Goal: Task Accomplishment & Management: Complete application form

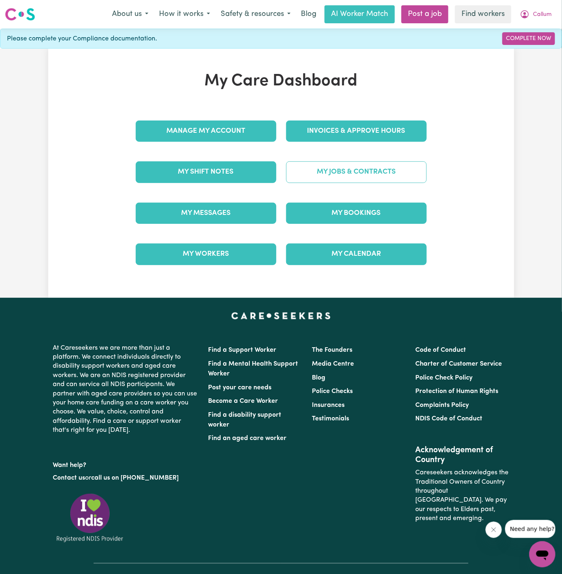
click at [372, 165] on link "My Jobs & Contracts" at bounding box center [356, 171] width 141 height 21
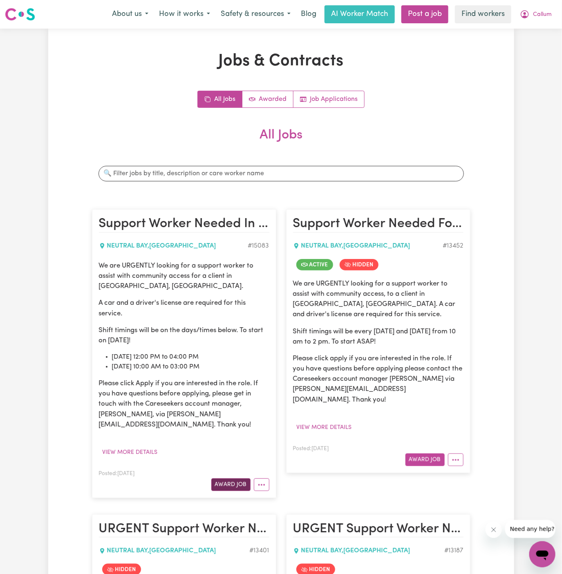
click at [238, 479] on button "Award Job" at bounding box center [230, 485] width 39 height 13
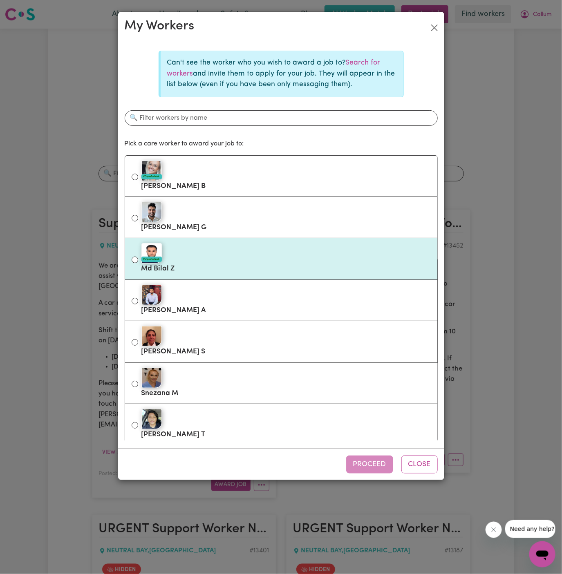
click at [225, 255] on div "#OpenForWork" at bounding box center [285, 253] width 289 height 20
click at [138, 257] on input "#OpenForWork Md Bilal Z" at bounding box center [135, 260] width 7 height 7
radio input "true"
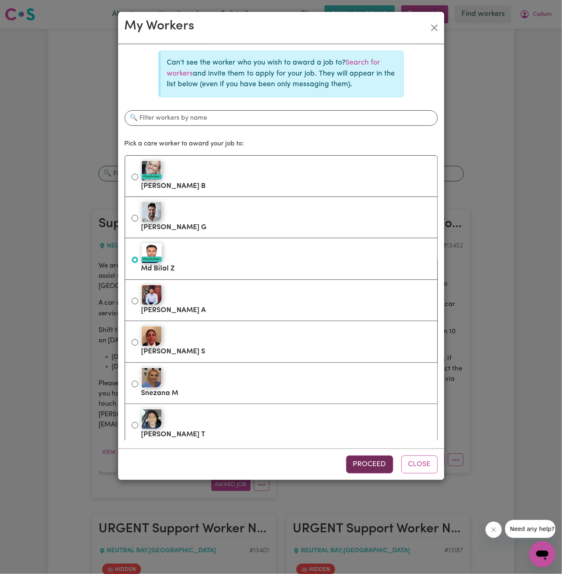
click at [381, 468] on button "Proceed" at bounding box center [369, 465] width 47 height 18
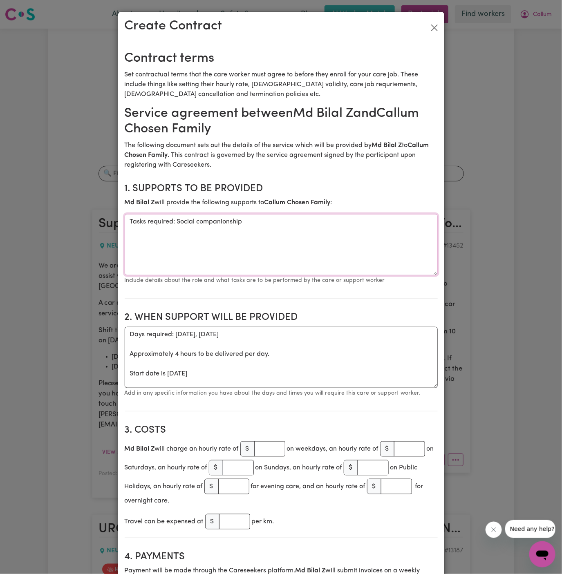
drag, startPoint x: 175, startPoint y: 220, endPoint x: 82, endPoint y: 220, distance: 93.2
click at [82, 220] on div "Create Contract Contract terms Set contractual terms that the care worker must …" at bounding box center [281, 287] width 562 height 574
click at [326, 213] on section "1. Supports to be provided Md Bilal Z will provide the following supports to Ca…" at bounding box center [281, 238] width 313 height 123
click at [320, 222] on textarea "Social companionship" at bounding box center [281, 244] width 313 height 61
paste textarea "community access"
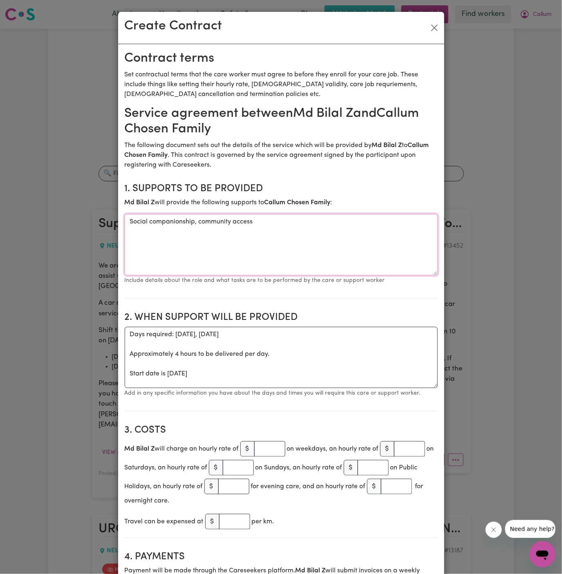
type textarea "Social companionship, community access"
click at [289, 354] on textarea "Days required: [DATE], [DATE] Approximately 4 hours to be delivered per day. St…" at bounding box center [281, 357] width 313 height 61
drag, startPoint x: 129, startPoint y: 374, endPoint x: 122, endPoint y: 330, distance: 44.8
click at [166, 336] on textarea "Start date is [DATE]" at bounding box center [281, 357] width 313 height 61
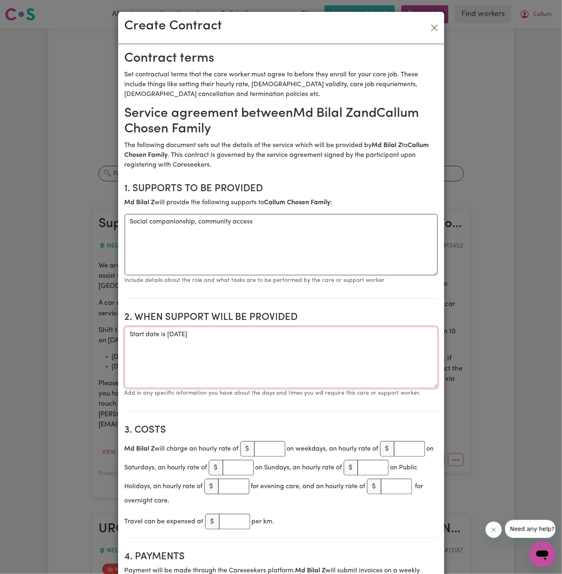
click at [270, 333] on textarea "Start date is [DATE]" at bounding box center [281, 357] width 313 height 61
click at [299, 365] on textarea "Start date is [DATE]" at bounding box center [281, 357] width 313 height 61
click at [292, 340] on textarea "Start date is [DATE]" at bounding box center [281, 357] width 313 height 61
click at [303, 342] on textarea "Start date is [DATE]" at bounding box center [281, 357] width 313 height 61
paste textarea "Mondays 1:30-5:30pm and Wednesdays 10am-3pm"
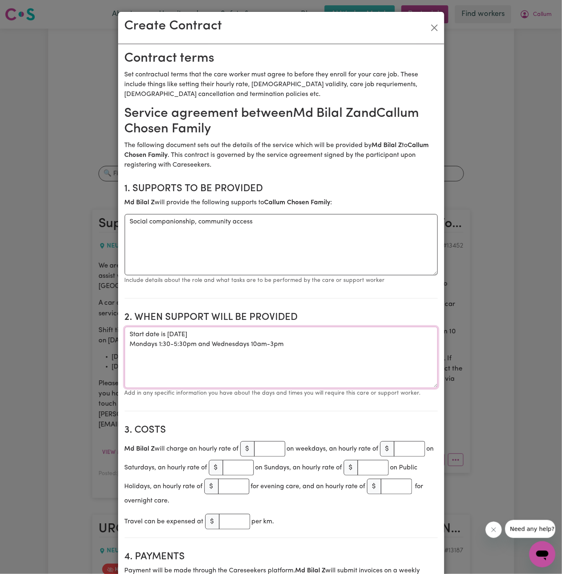
click at [214, 343] on textarea "Start date is [DATE] Mondays 1:30-5:30pm and Wednesdays 10am-3pm" at bounding box center [281, 357] width 313 height 61
click at [214, 346] on textarea "Start date is [DATE] Mondays 1:30-5:30pm and Wednesdays 10am-3pm" at bounding box center [281, 357] width 313 height 61
click at [129, 344] on textarea "Start date is [DATE] Mondays 1:30-5:30pm Wednesdays 10am-3pm" at bounding box center [281, 357] width 313 height 61
click at [129, 356] on textarea "Start date is [DATE] Weekly Mondays 1:30-5:30pm Wednesdays 10am-3pm" at bounding box center [281, 357] width 313 height 61
click at [132, 355] on textarea "Start date is [DATE] Weekly Mondays 1:30-5:30pm weekly Wednesdays 10am-3pm" at bounding box center [281, 357] width 313 height 61
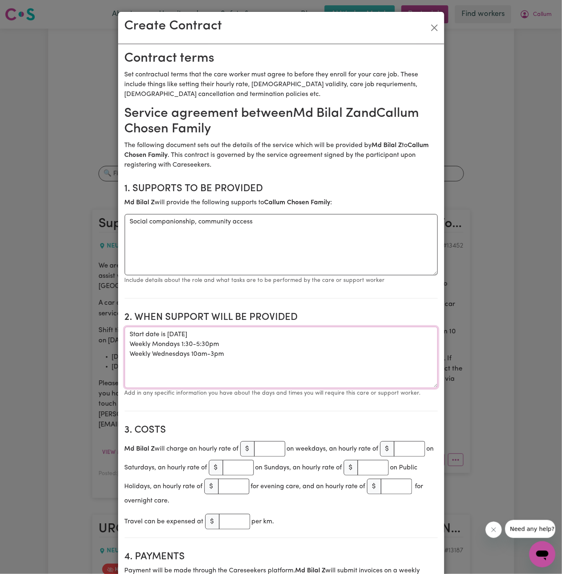
click at [170, 364] on textarea "Start date is [DATE] Weekly Mondays 1:30-5:30pm Weekly Wednesdays 10am-3pm" at bounding box center [281, 357] width 313 height 61
click at [213, 355] on textarea "Start date is [DATE] Weekly Mondays 1:30-5:30pm Weekly Wednesdays 10 am-3pm" at bounding box center [281, 357] width 313 height 61
click at [212, 354] on textarea "Start date is [DATE] Weekly Mondays 1:30-5:30pm Weekly Wednesdays 10 am-3 pm" at bounding box center [281, 357] width 313 height 61
click at [260, 351] on textarea "Start date is [DATE] Weekly Mondays 1:30-5:30pm Weekly Wednesdays 10 am to 3 pm" at bounding box center [281, 357] width 313 height 61
click at [197, 344] on textarea "Start date is [DATE] Weekly Mondays 1:30-5:30pm Weekly Wednesdays 10 am to 3 pm" at bounding box center [281, 357] width 313 height 61
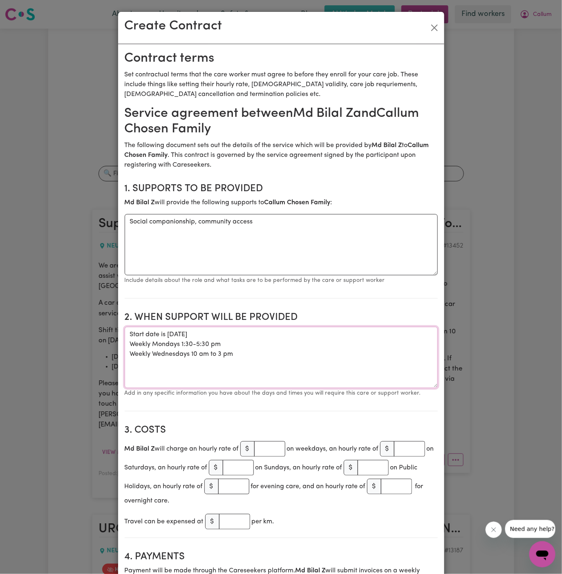
click at [198, 342] on textarea "Start date is [DATE] Weekly Mondays 1:30-5:30 pm Weekly Wednesdays 10 am to 3 pm" at bounding box center [281, 357] width 313 height 61
click at [180, 345] on textarea "Start date is [DATE] Weekly Mondays 1:30 to 5:30 pm Weekly Wednesdays 10 am to …" at bounding box center [281, 357] width 313 height 61
click at [179, 346] on textarea "Start date is [DATE] Weekly Mondaysfrom 1:30 to 5:30 pm Weekly Wednesdays 10 am…" at bounding box center [281, 357] width 313 height 61
click at [189, 354] on textarea "Start date is [DATE] Weekly Mondays from 1:30 to 5:30 pm Weekly Wednesdays 10 a…" at bounding box center [281, 357] width 313 height 61
click at [227, 371] on textarea "Start date is [DATE] Weekly Mondays from 1:30 to 5:30 pm Weekly Wednesdays from…" at bounding box center [281, 357] width 313 height 61
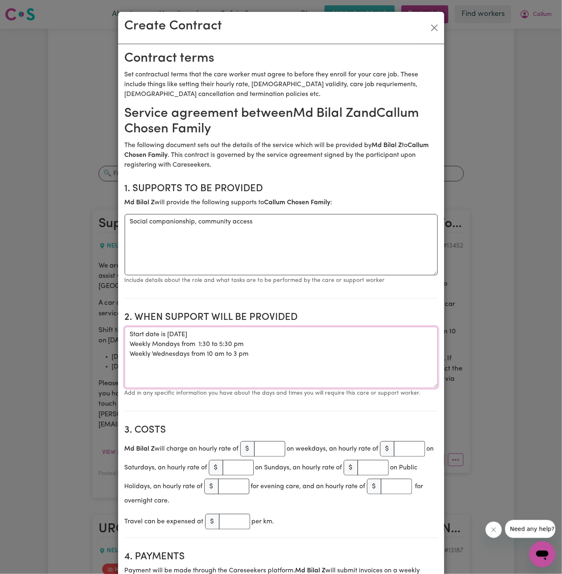
click at [199, 345] on textarea "Start date is [DATE] Weekly Mondays from 1:30 to 5:30 pm Weekly Wednesdays from…" at bounding box center [281, 357] width 313 height 61
click at [205, 329] on textarea "Start date is [DATE] Weekly Mondays from 1:30 to 5:30 pm Weekly Wednesdays from…" at bounding box center [281, 357] width 313 height 61
click at [186, 333] on textarea "Start date is [DATE] Weekly Mondays from 1:30 to 5:30 pm Weekly Wednesdays from…" at bounding box center [281, 357] width 313 height 61
click at [259, 342] on textarea "Start date is [DATE] Weekly Mondays from 1:30 to 5:30 pm Weekly Wednesdays from…" at bounding box center [281, 357] width 313 height 61
click at [277, 336] on textarea "Start date is [DATE] Weekly Mondays from 1:30 to 5:30 pm Weekly Wednesdays from…" at bounding box center [281, 357] width 313 height 61
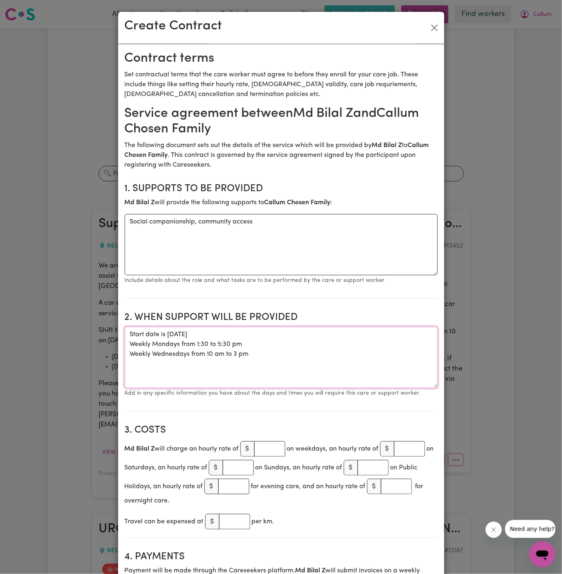
type textarea "Start date is [DATE] Weekly Mondays from 1:30 to 5:30 pm Weekly Wednesdays from…"
click at [272, 448] on input "number" at bounding box center [269, 449] width 31 height 16
type input "45"
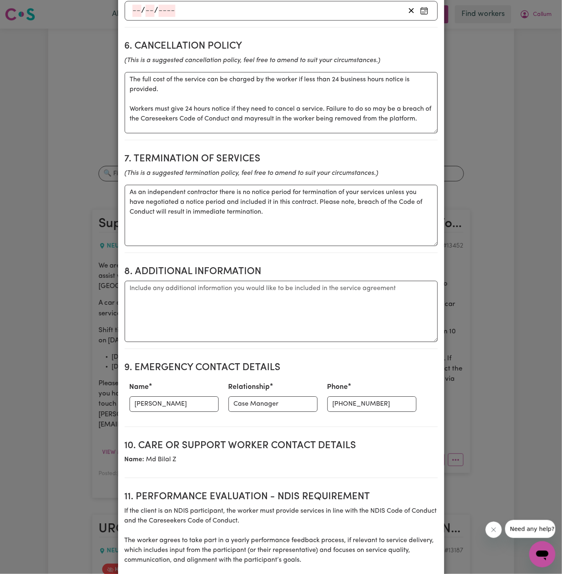
scroll to position [672, 0]
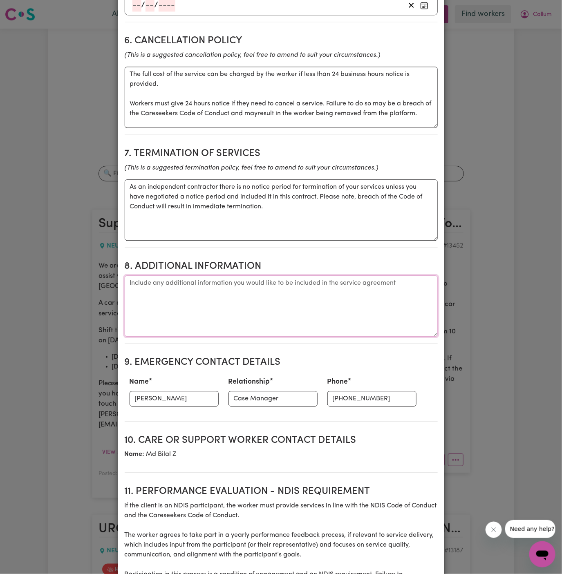
click at [237, 322] on textarea "Additional information" at bounding box center [281, 305] width 313 height 61
paste textarea "Address: [STREET_ADDRESS]"
click at [197, 285] on textarea "Client's Address: Address: [STREET_ADDRESS]" at bounding box center [281, 305] width 313 height 61
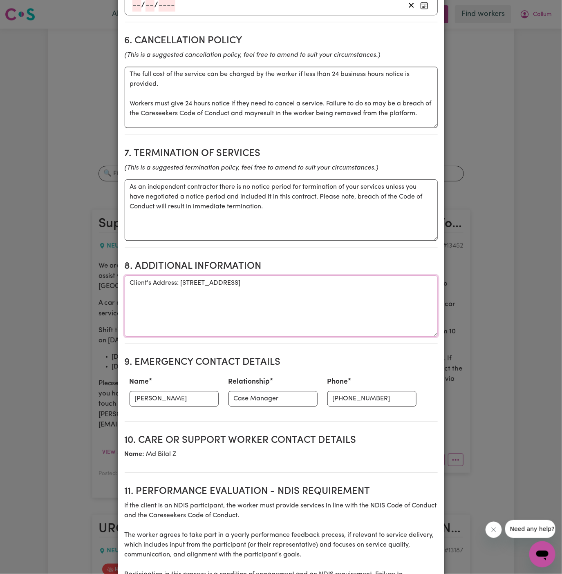
click at [217, 293] on textarea "Client's Address: [STREET_ADDRESS]" at bounding box center [281, 305] width 313 height 61
click at [348, 306] on textarea "Client's Address: [STREET_ADDRESS]" at bounding box center [281, 305] width 313 height 61
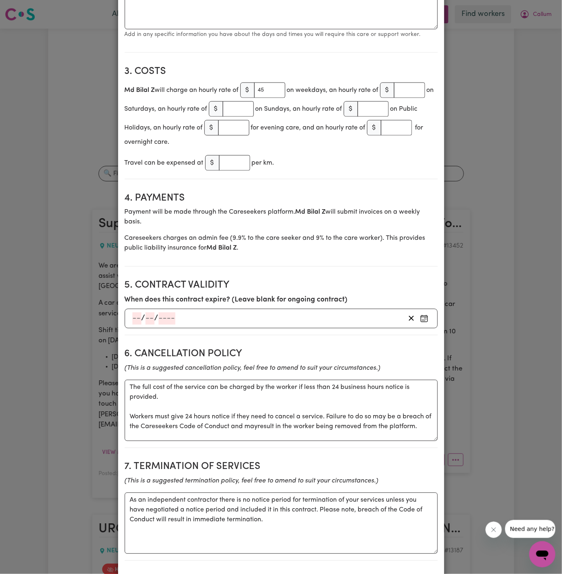
scroll to position [327, 0]
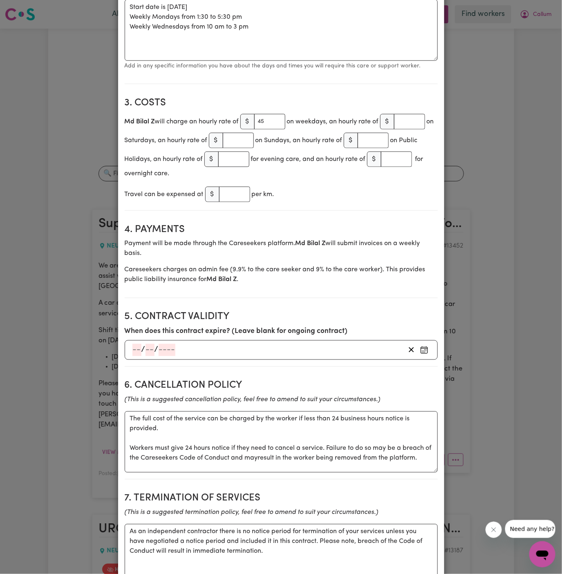
type textarea "Client's Address: [STREET_ADDRESS]"
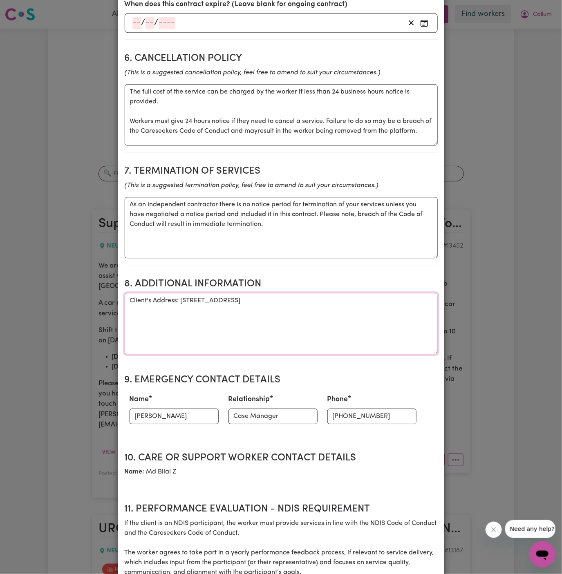
scroll to position [691, 0]
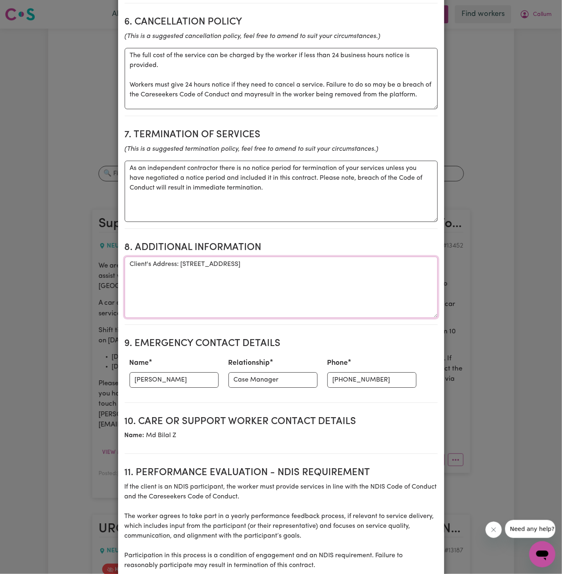
click at [303, 303] on textarea "Client's Address: [STREET_ADDRESS]" at bounding box center [281, 287] width 313 height 61
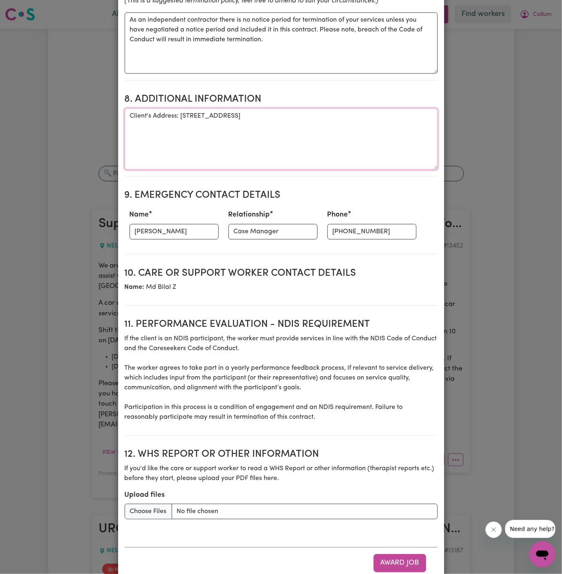
scroll to position [859, 0]
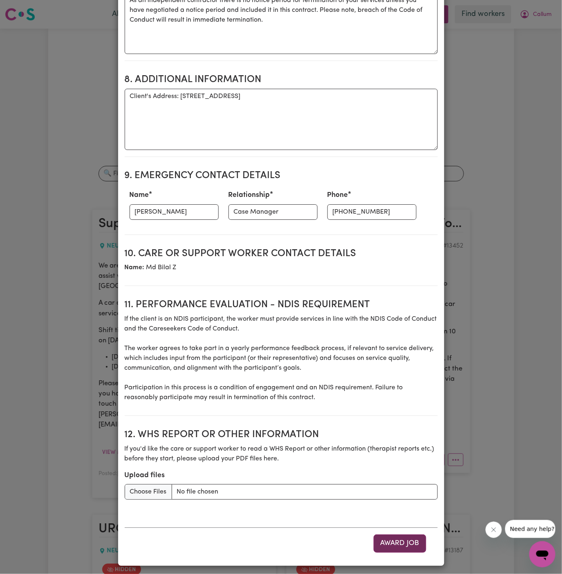
click at [400, 546] on button "Award Job" at bounding box center [400, 544] width 53 height 18
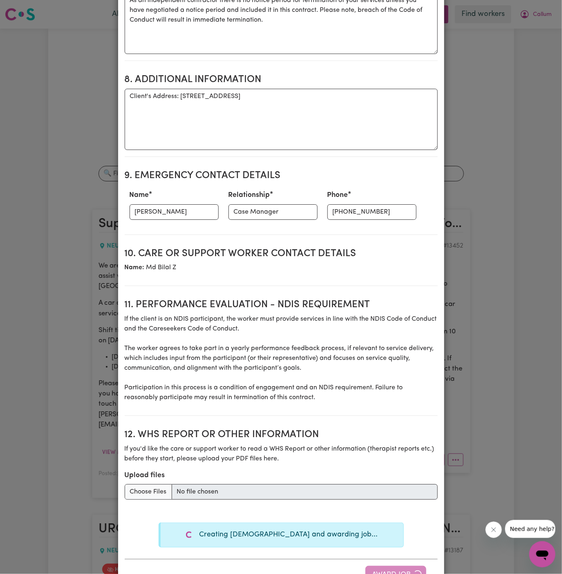
type textarea "Tasks required: Social companionship"
type textarea "Days required: [DATE], [DATE] Approximately 4 hours to be delivered per day. St…"
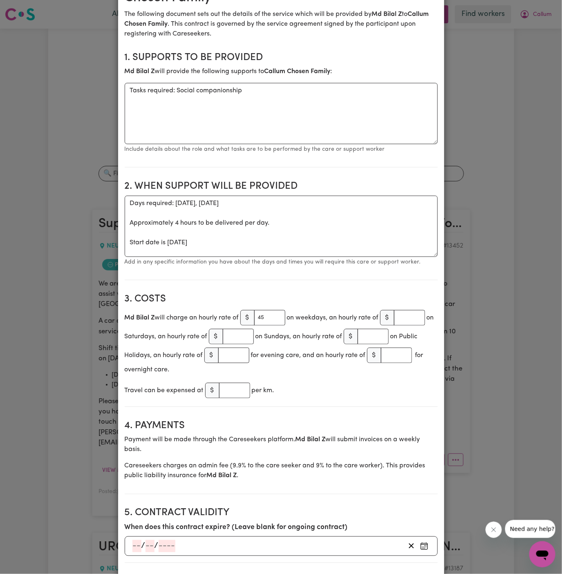
scroll to position [0, 0]
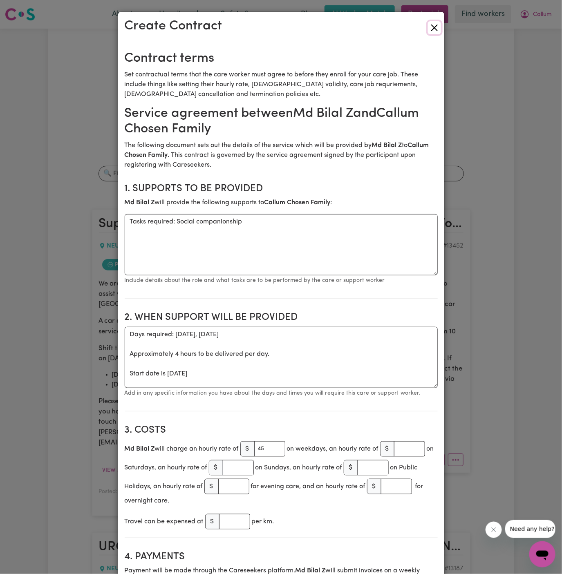
click at [435, 26] on button "Close" at bounding box center [434, 27] width 13 height 13
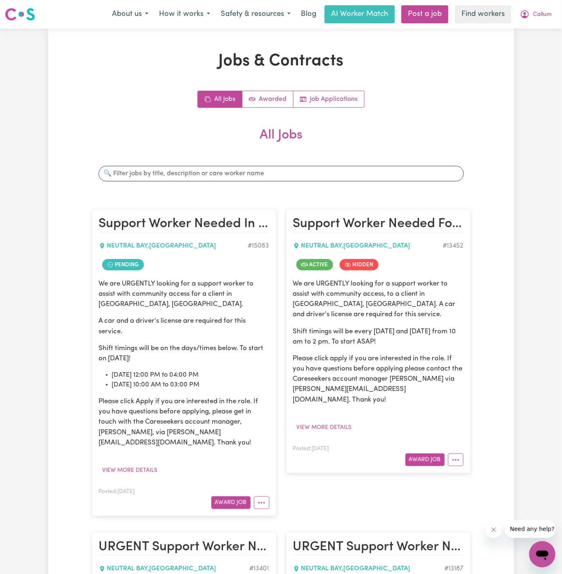
click at [265, 498] on article "Support Worker Needed In [GEOGRAPHIC_DATA], [GEOGRAPHIC_DATA] , [GEOGRAPHIC_DAT…" at bounding box center [184, 362] width 184 height 307
click at [262, 499] on article "Support Worker Needed In [GEOGRAPHIC_DATA], [GEOGRAPHIC_DATA] , [GEOGRAPHIC_DAT…" at bounding box center [184, 362] width 184 height 307
click at [260, 499] on icon "More options" at bounding box center [262, 503] width 8 height 8
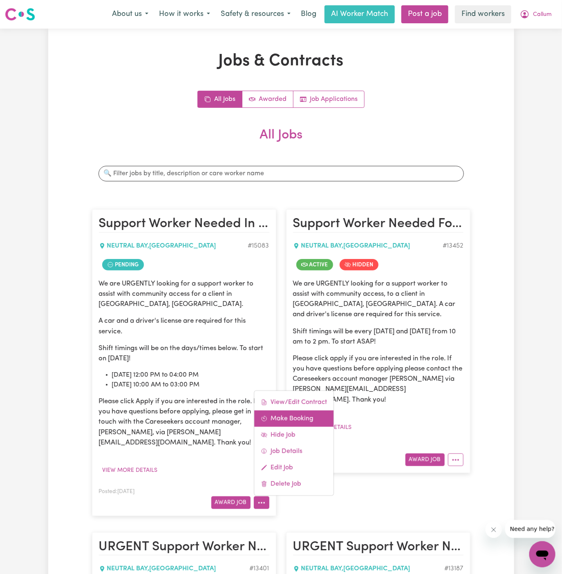
click at [306, 411] on link "Make Booking" at bounding box center [293, 419] width 79 height 16
select select "pm"
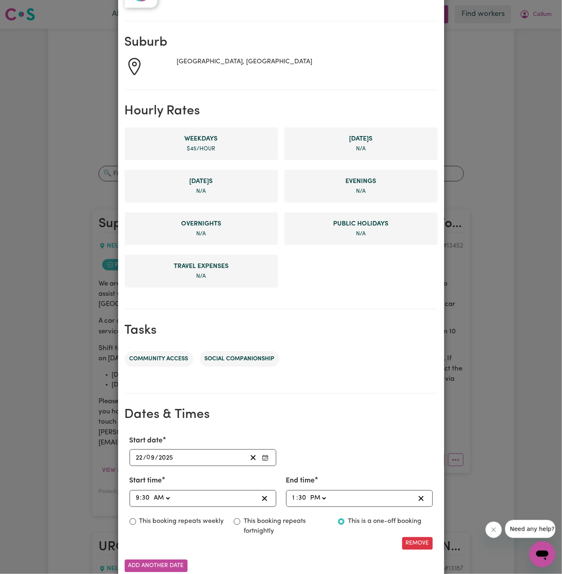
scroll to position [155, 0]
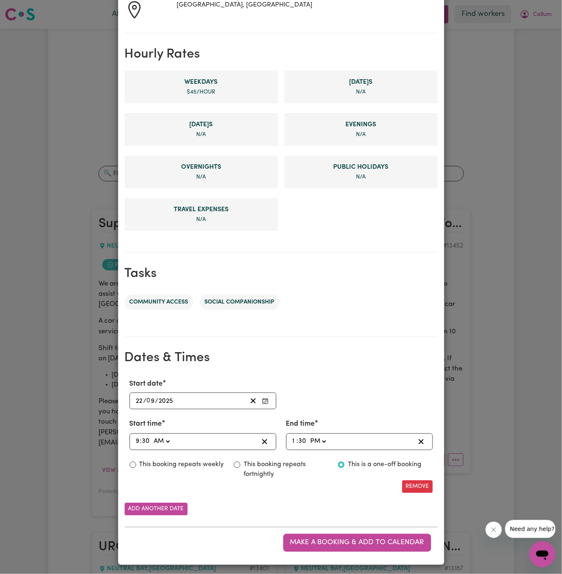
click at [137, 439] on input "9" at bounding box center [138, 442] width 4 height 11
type input "01:30"
type input "1"
click at [166, 439] on select "AM PM" at bounding box center [161, 442] width 19 height 11
click at [152, 437] on select "AM PM" at bounding box center [161, 442] width 19 height 11
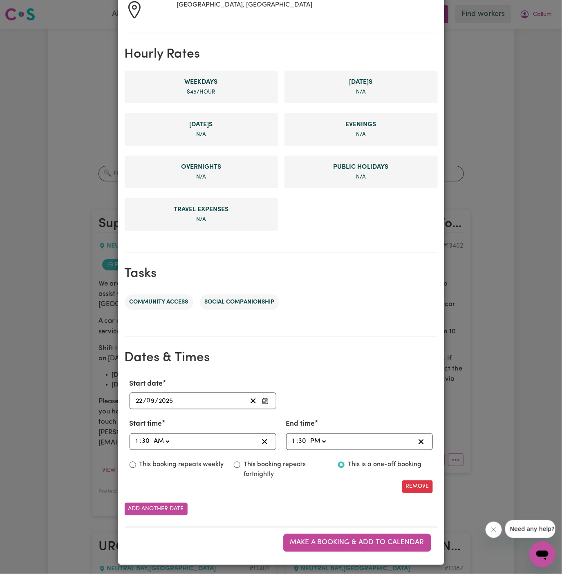
click at [291, 441] on div "13:30 1 : 30 AM PM" at bounding box center [352, 442] width 123 height 11
click at [292, 441] on input "1" at bounding box center [294, 442] width 4 height 11
type input "15:30"
type input "3"
click at [294, 439] on input "3" at bounding box center [294, 442] width 4 height 11
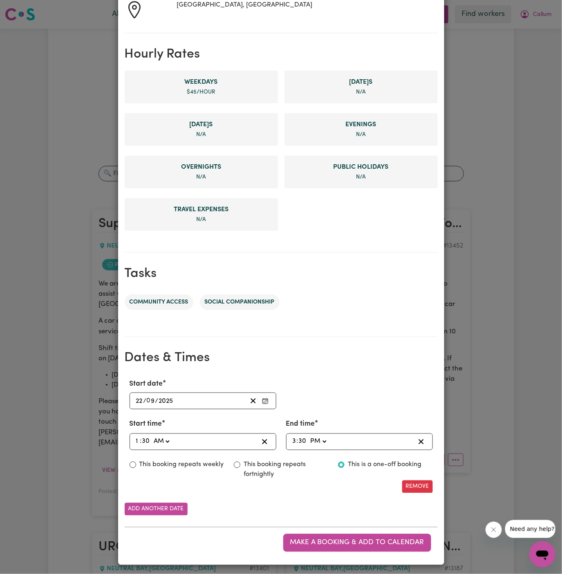
type input "17:30"
type input "5"
click at [205, 466] on label "This booking repeats weekly" at bounding box center [181, 465] width 85 height 10
click at [136, 466] on input "This booking repeats weekly" at bounding box center [133, 465] width 7 height 7
radio input "true"
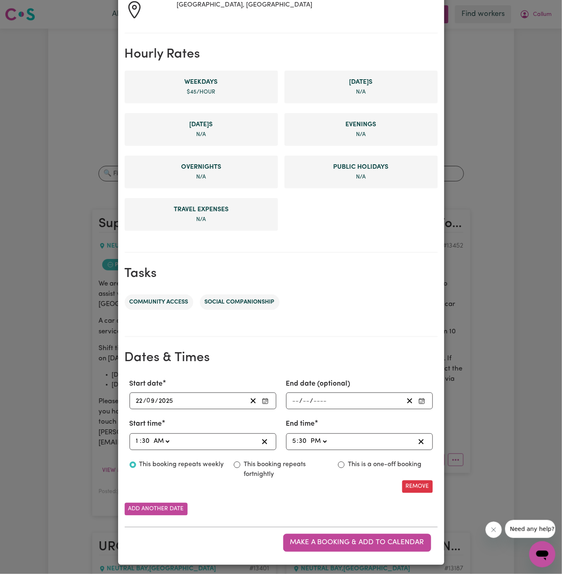
click at [187, 504] on div "Add another date" at bounding box center [281, 509] width 313 height 13
click at [168, 505] on button "Add another date" at bounding box center [156, 509] width 63 height 13
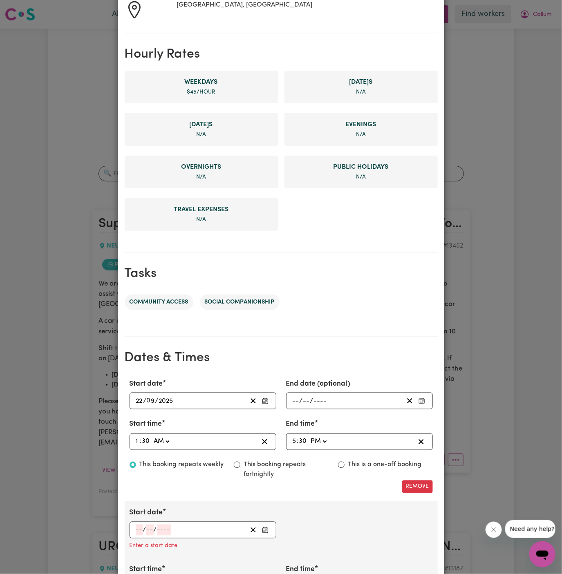
scroll to position [250, 0]
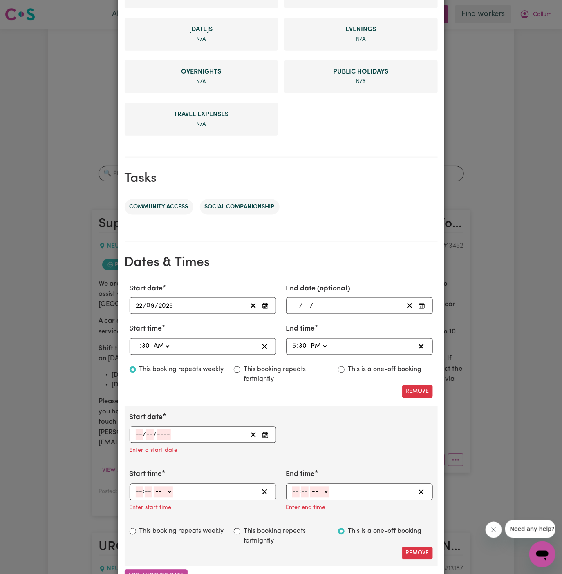
click at [139, 433] on input "number" at bounding box center [139, 435] width 7 height 11
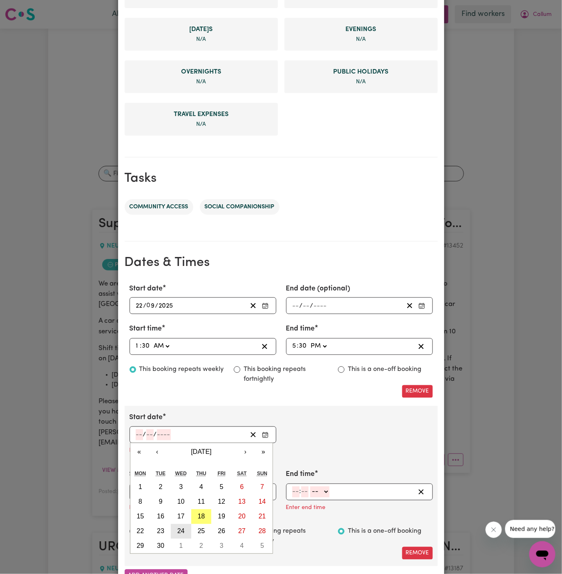
click at [184, 528] on abbr "24" at bounding box center [180, 531] width 7 height 7
type input "[DATE]"
type input "24"
type input "9"
type input "2025"
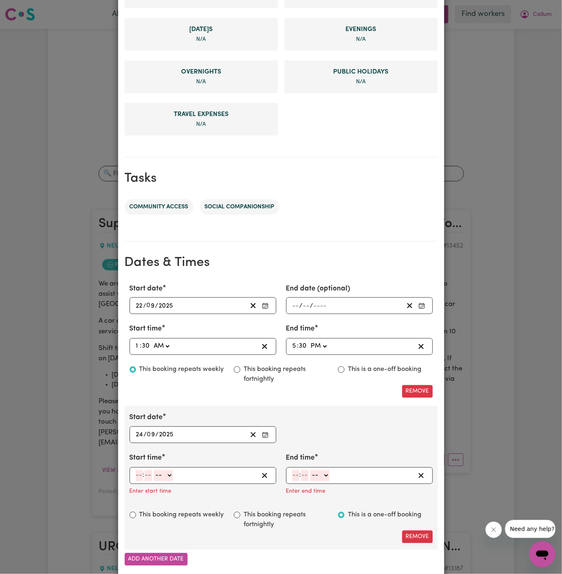
click at [139, 473] on input "number" at bounding box center [139, 475] width 7 height 11
type input "10"
type input "00"
click at [166, 475] on select "-- AM PM" at bounding box center [164, 475] width 19 height 11
select select "am"
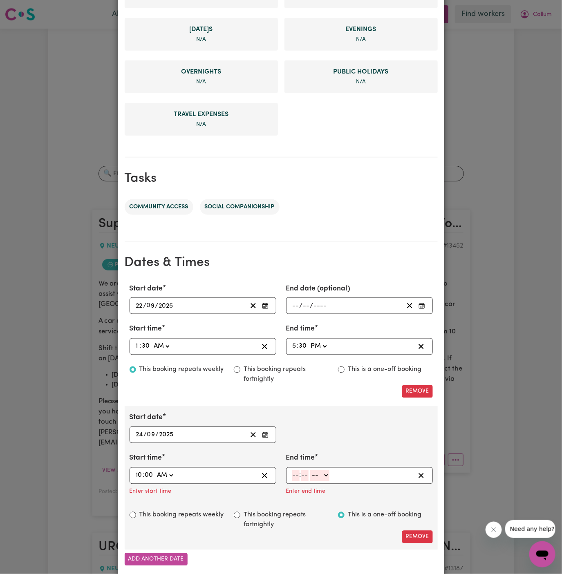
click at [155, 470] on select "-- AM PM" at bounding box center [164, 475] width 19 height 11
type input "10:00"
type input "0"
click at [295, 475] on input "number" at bounding box center [295, 475] width 7 height 11
type input "3"
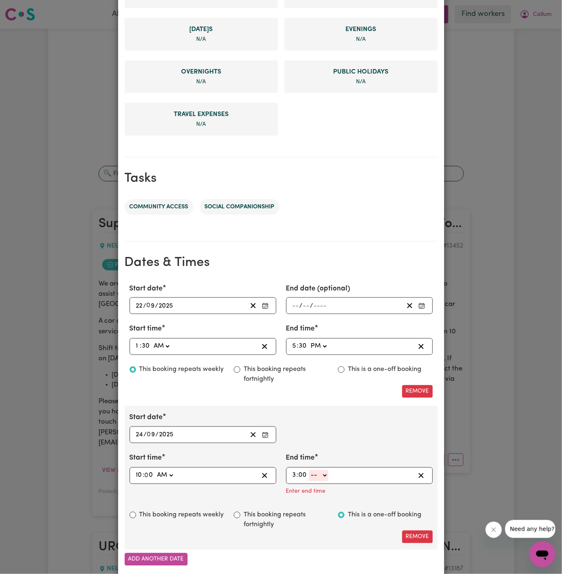
type input "00"
click at [323, 471] on select "-- AM PM" at bounding box center [318, 475] width 19 height 11
select select "pm"
click at [309, 470] on select "-- AM PM" at bounding box center [318, 475] width 19 height 11
type input "15:00"
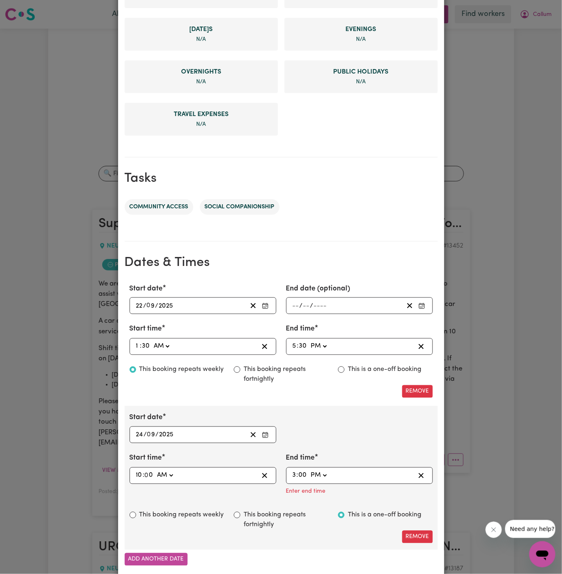
type input "0"
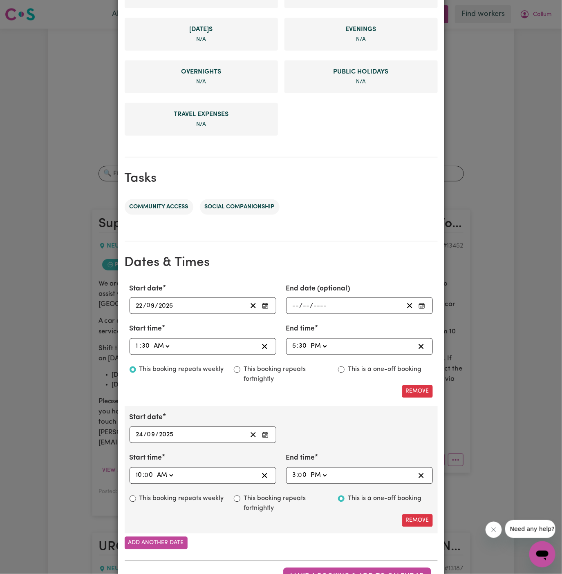
click at [216, 495] on label "This booking repeats weekly" at bounding box center [181, 499] width 85 height 10
click at [136, 496] on input "This booking repeats weekly" at bounding box center [133, 499] width 7 height 7
radio input "true"
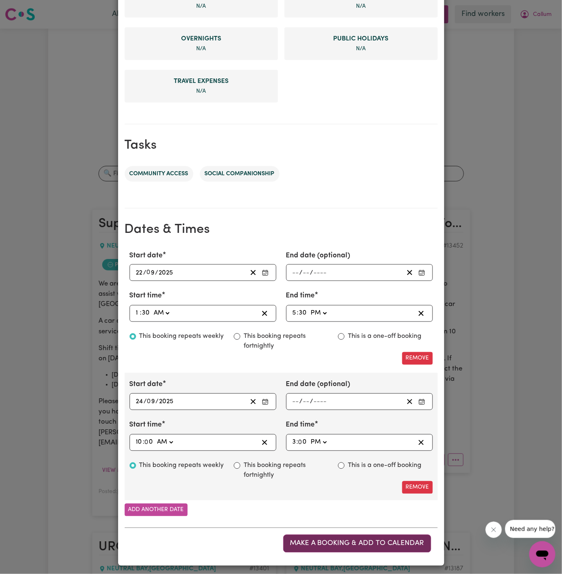
click at [346, 540] on span "Make a booking & add to calendar" at bounding box center [357, 543] width 134 height 7
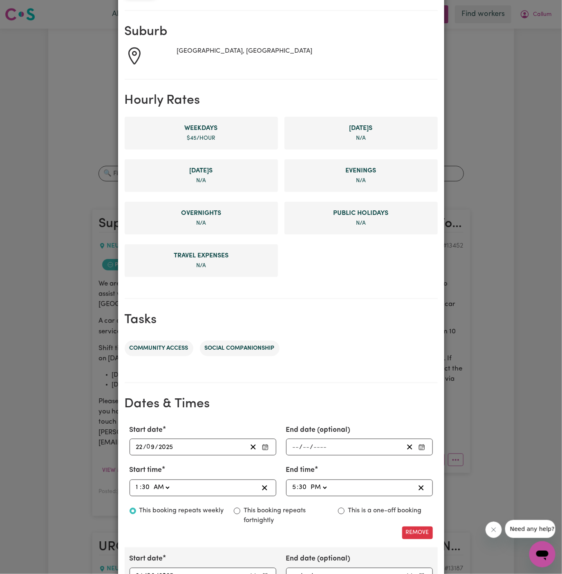
scroll to position [0, 0]
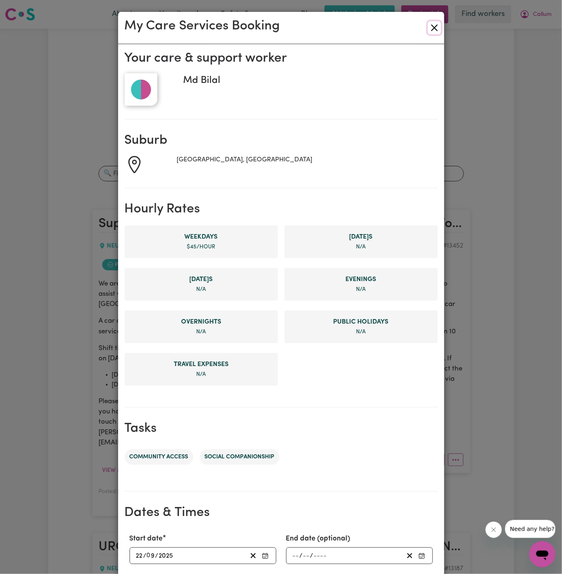
click at [434, 28] on button "Close" at bounding box center [434, 27] width 13 height 13
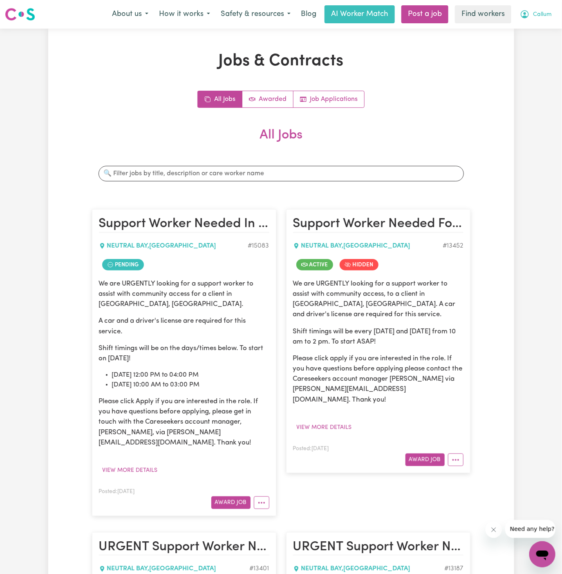
click at [546, 22] on button "Callum" at bounding box center [536, 14] width 43 height 17
click at [529, 47] on link "Logout" at bounding box center [524, 47] width 65 height 16
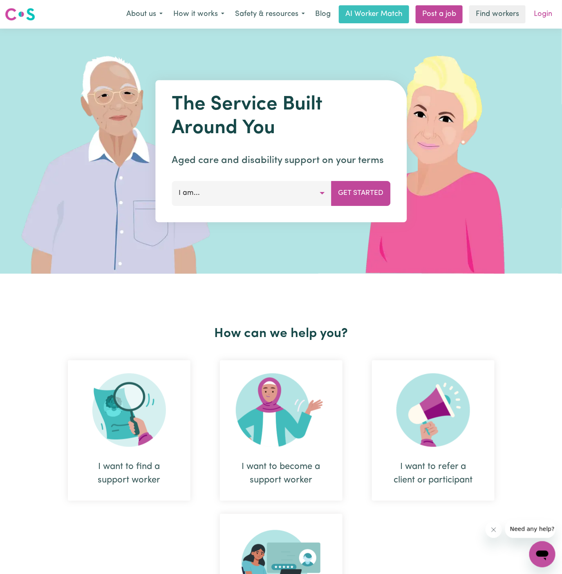
click at [546, 14] on link "Login" at bounding box center [543, 14] width 28 height 18
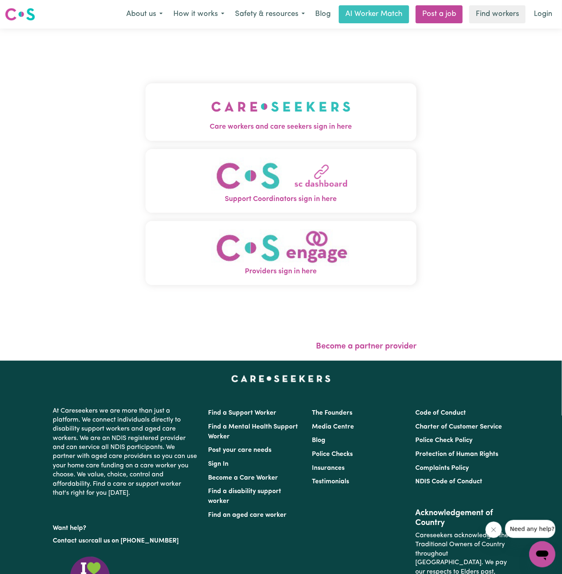
click at [282, 113] on img "Care workers and care seekers sign in here" at bounding box center [280, 107] width 139 height 30
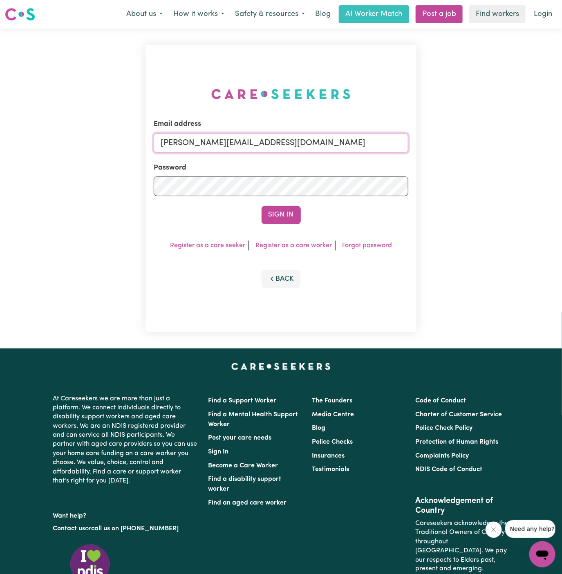
click at [302, 141] on input "[PERSON_NAME][EMAIL_ADDRESS][DOMAIN_NAME]" at bounding box center [281, 143] width 255 height 20
drag, startPoint x: 203, startPoint y: 144, endPoint x: 523, endPoint y: 146, distance: 320.1
click at [523, 146] on div "Email address [EMAIL_ADDRESS][DOMAIN_NAME] Password Sign In Register as a care …" at bounding box center [281, 189] width 562 height 320
type input "[EMAIL_ADDRESS][DOMAIN_NAME]"
click at [280, 213] on button "Sign In" at bounding box center [281, 215] width 39 height 18
